Goal: Task Accomplishment & Management: Use online tool/utility

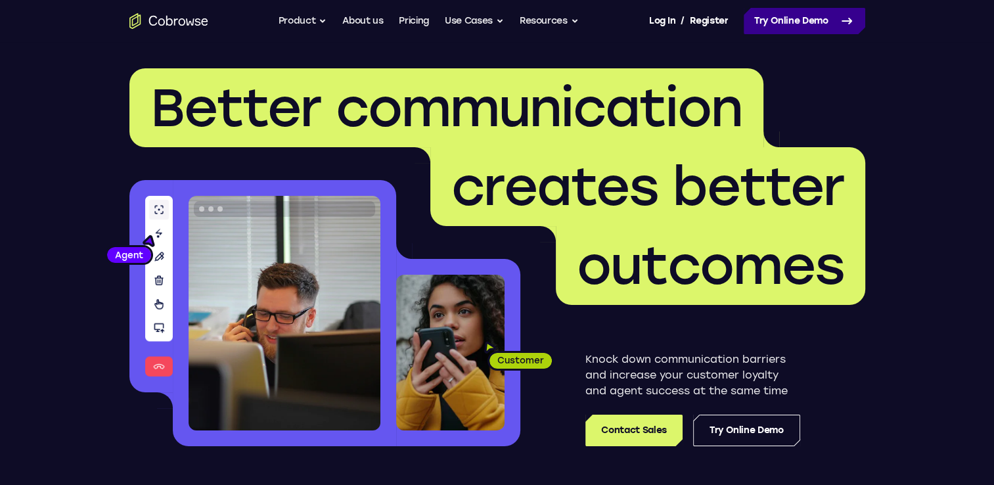
click at [839, 28] on icon at bounding box center [847, 21] width 16 height 16
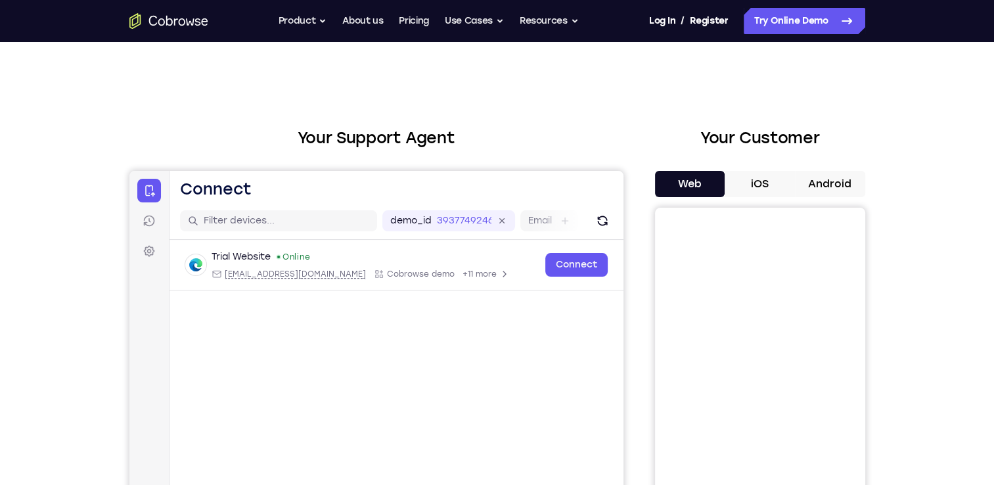
click at [820, 181] on button "Android" at bounding box center [830, 184] width 70 height 26
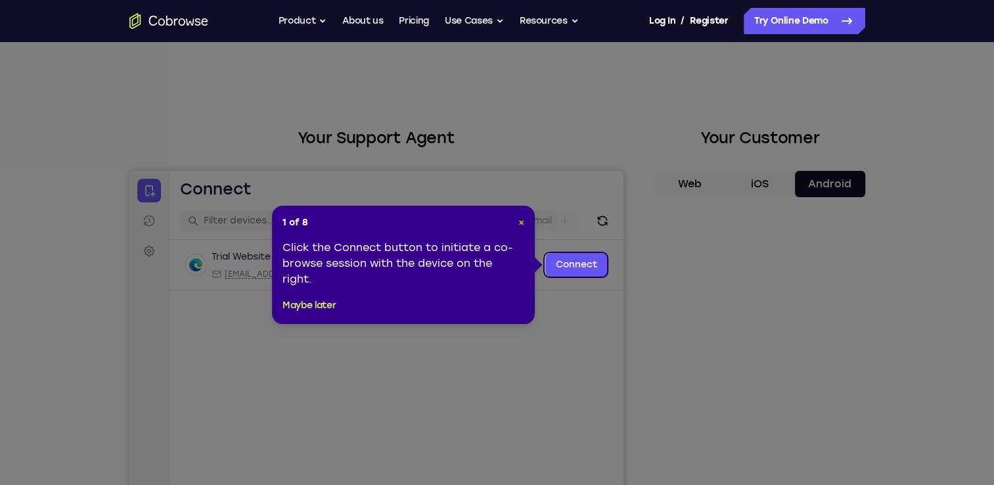
click at [517, 225] on header "1 of 8 ×" at bounding box center [403, 222] width 242 height 13
click at [523, 223] on span "×" at bounding box center [521, 222] width 6 height 11
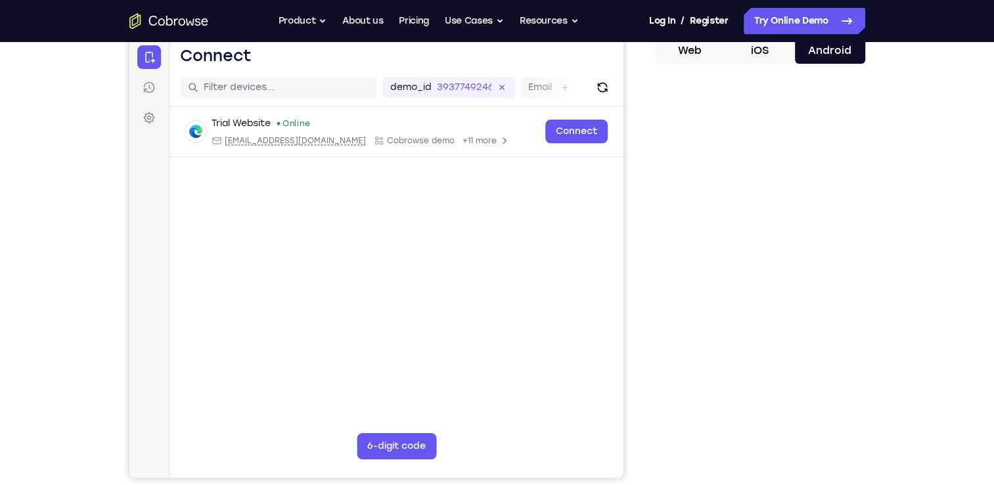
scroll to position [134, 0]
click at [866, 349] on div "Your Support Agent Your Customer Web iOS Android Next Steps We’d be happy to gi…" at bounding box center [497, 341] width 841 height 866
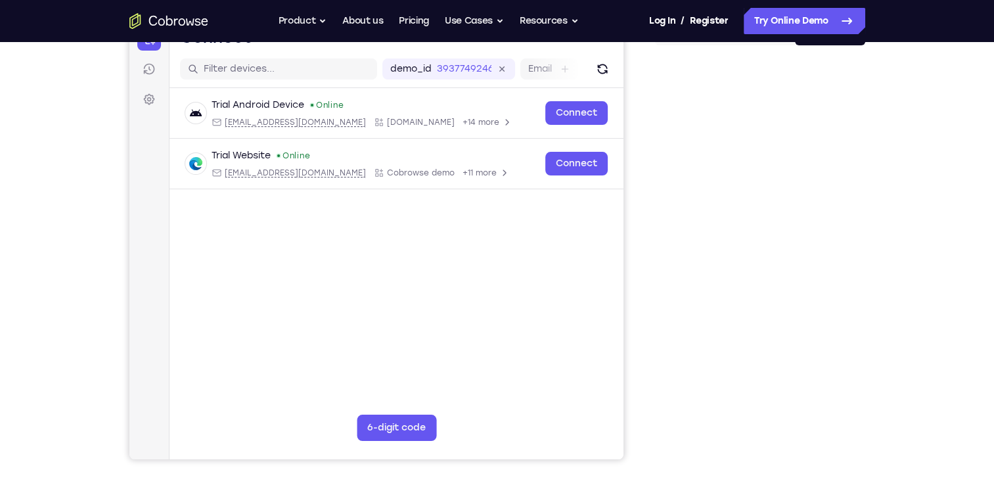
scroll to position [151, 0]
drag, startPoint x: 849, startPoint y: 424, endPoint x: 655, endPoint y: 355, distance: 206.3
click at [655, 355] on div at bounding box center [760, 258] width 210 height 404
click at [655, 252] on div at bounding box center [760, 258] width 210 height 404
drag, startPoint x: 656, startPoint y: 294, endPoint x: 656, endPoint y: 311, distance: 17.7
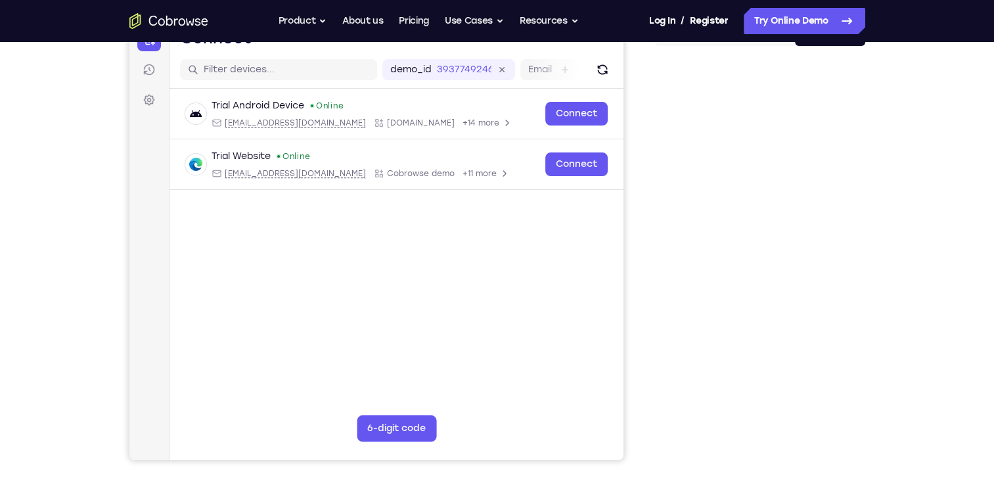
click at [656, 311] on div at bounding box center [760, 258] width 210 height 404
click at [877, 298] on div "Your Support Agent Your Customer Web iOS Android Next Steps We’d be happy to gi…" at bounding box center [497, 324] width 841 height 866
click at [885, 254] on div "Your Support Agent Your Customer Web iOS Android Next Steps We’d be happy to gi…" at bounding box center [497, 324] width 841 height 866
drag, startPoint x: 852, startPoint y: 259, endPoint x: 648, endPoint y: 432, distance: 267.5
click at [648, 432] on div "Your Support Agent Your Customer Web iOS Android" at bounding box center [497, 217] width 736 height 485
